Goal: Task Accomplishment & Management: Manage account settings

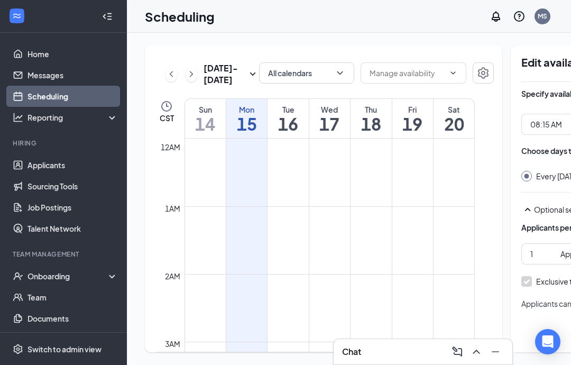
scroll to position [520, 0]
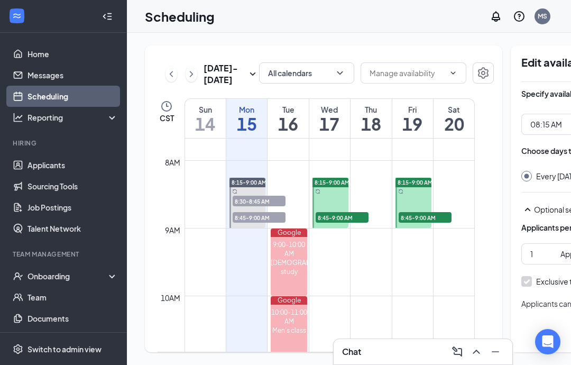
click at [418, 206] on link "8:15-9:00 AM 8:45-9:00 AM 1" at bounding box center [412, 202] width 39 height 51
click at [420, 206] on link "8:15-9:00 AM 8:45-9:00 AM 1" at bounding box center [412, 202] width 39 height 51
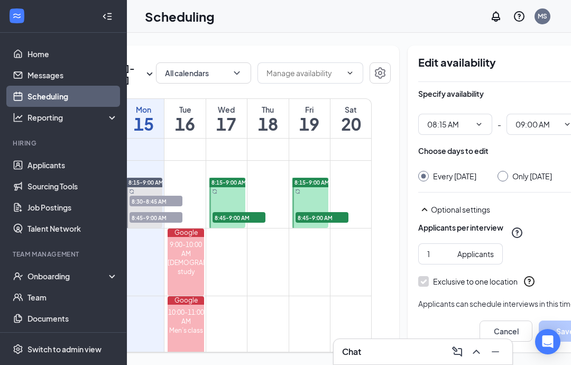
scroll to position [0, 106]
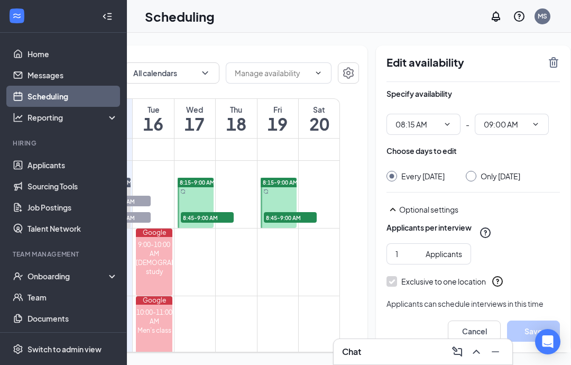
click at [466, 177] on input "Only [DATE]" at bounding box center [469, 174] width 7 height 7
radio input "true"
radio input "false"
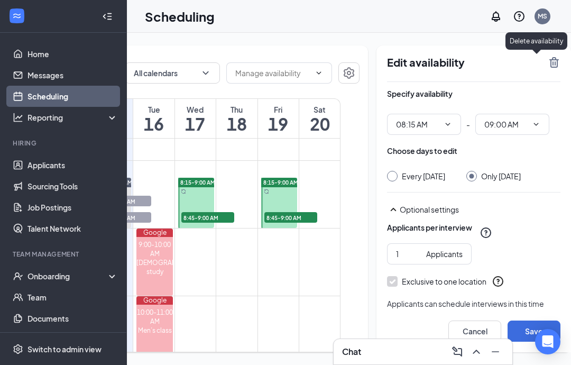
click at [549, 62] on icon "TrashOutline" at bounding box center [554, 62] width 10 height 11
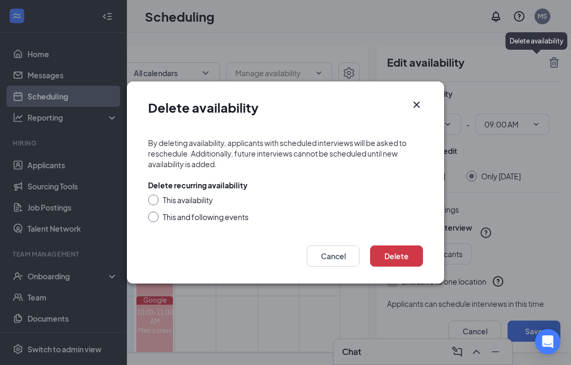
click at [153, 199] on input "This availability" at bounding box center [151, 198] width 7 height 7
radio input "true"
click at [409, 252] on button "Delete" at bounding box center [396, 255] width 53 height 21
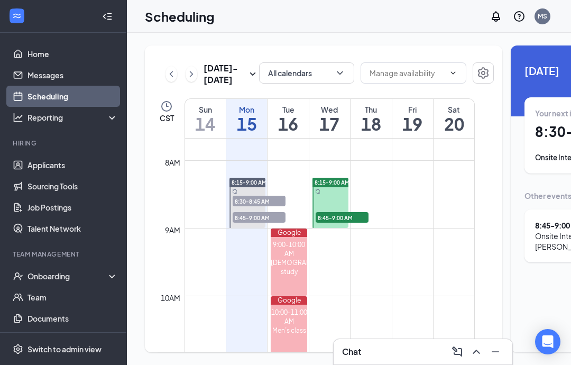
click at [190, 80] on icon "ChevronRight" at bounding box center [191, 74] width 11 height 13
